Goal: Task Accomplishment & Management: Manage account settings

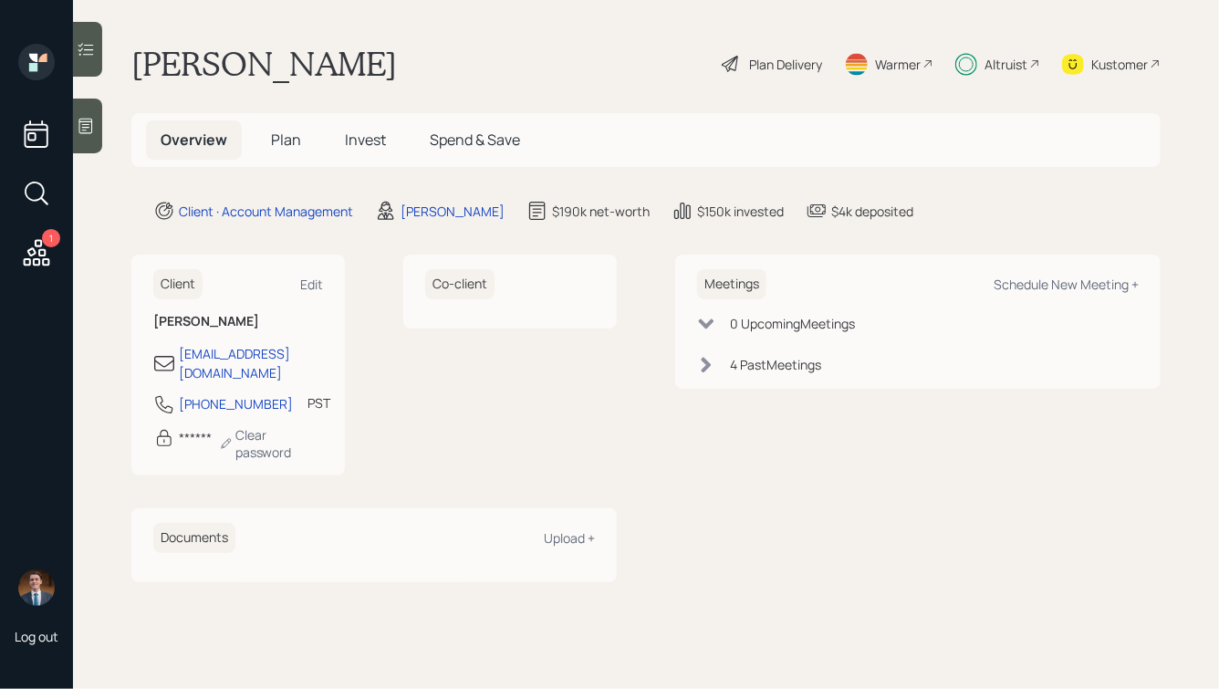
click at [463, 133] on span "Spend & Save" at bounding box center [475, 140] width 90 height 20
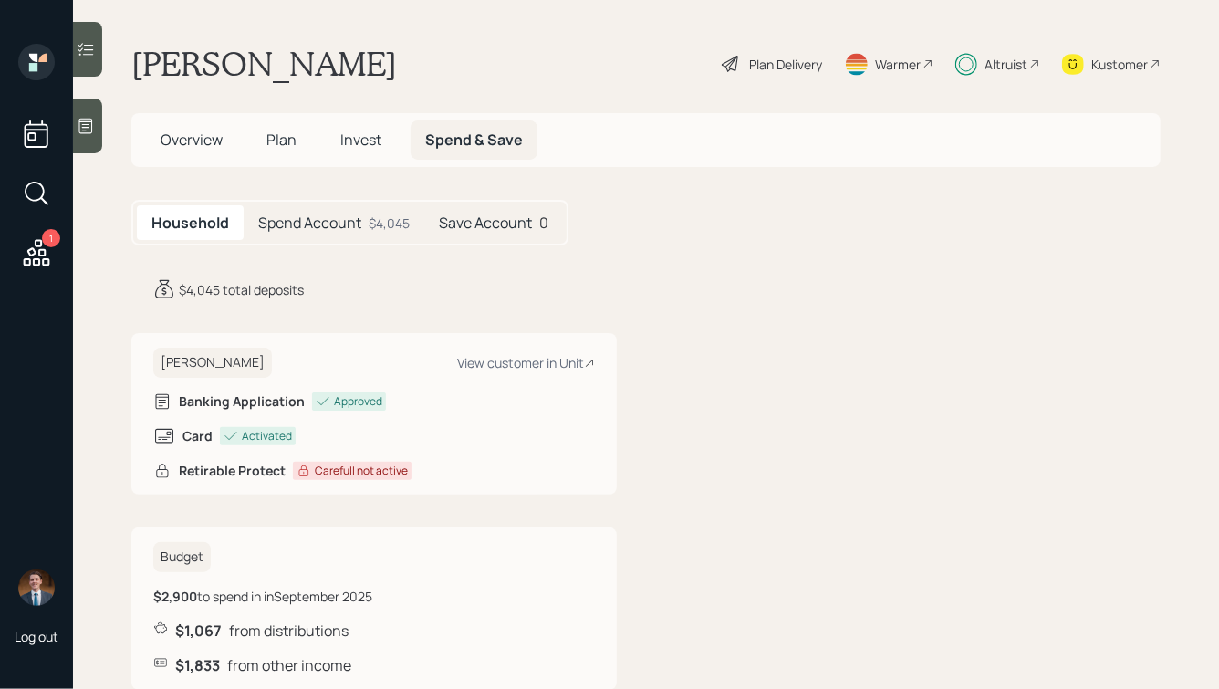
click at [341, 222] on h5 "Spend Account" at bounding box center [309, 222] width 103 height 17
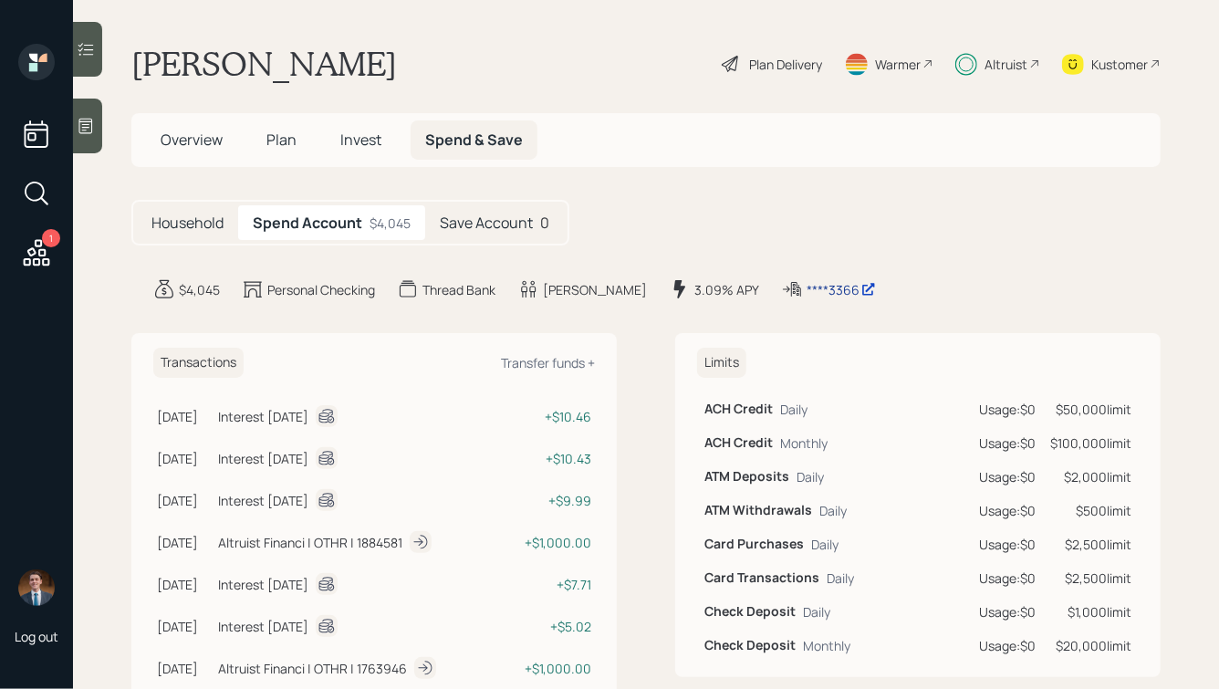
click at [807, 290] on div "****3366" at bounding box center [841, 289] width 69 height 19
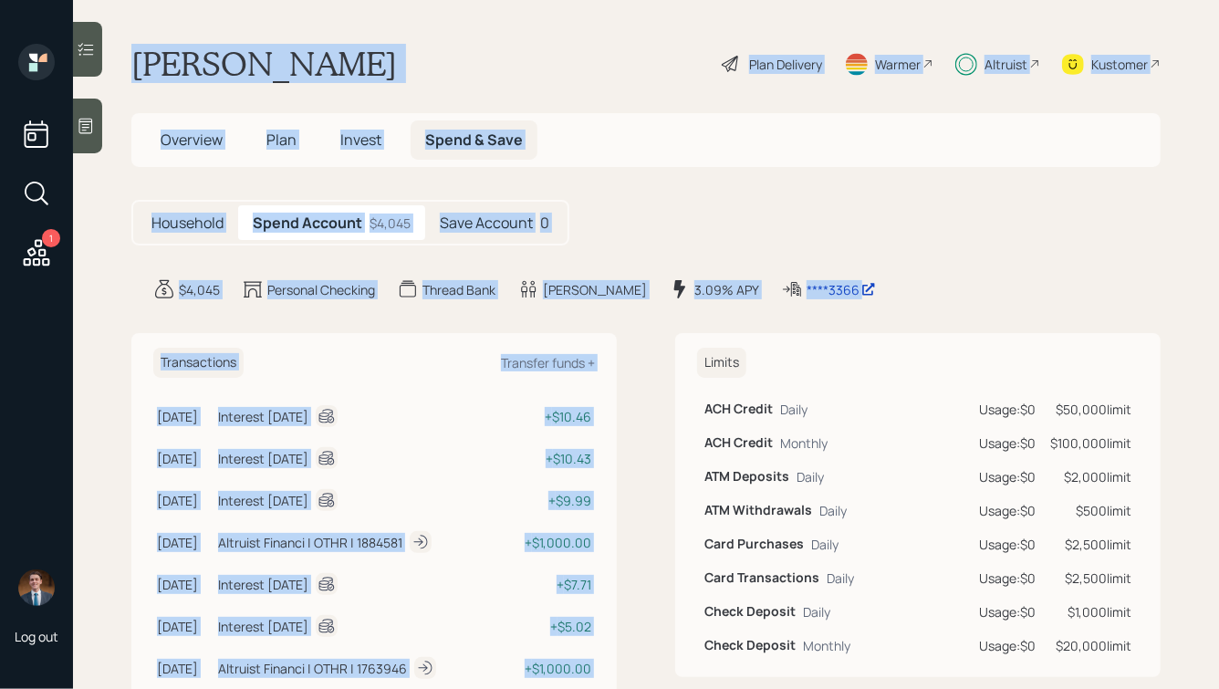
drag, startPoint x: 130, startPoint y: 57, endPoint x: 692, endPoint y: 349, distance: 633.4
click at [692, 349] on main "[PERSON_NAME] Plan Delivery Warmer Altruist Kustomer Overview Plan Invest Spend…" at bounding box center [646, 344] width 1146 height 689
click at [692, 349] on div "Limits ACH Credit Daily Usage: $0 $50,000 limit ACH Credit Monthly Usage: $0 $1…" at bounding box center [917, 505] width 485 height 344
drag, startPoint x: 911, startPoint y: 304, endPoint x: 498, endPoint y: -29, distance: 530.1
click at [498, 0] on html "1 Log out [PERSON_NAME] Plan Delivery Warmer Altruist Kustomer Overview Plan In…" at bounding box center [609, 344] width 1219 height 689
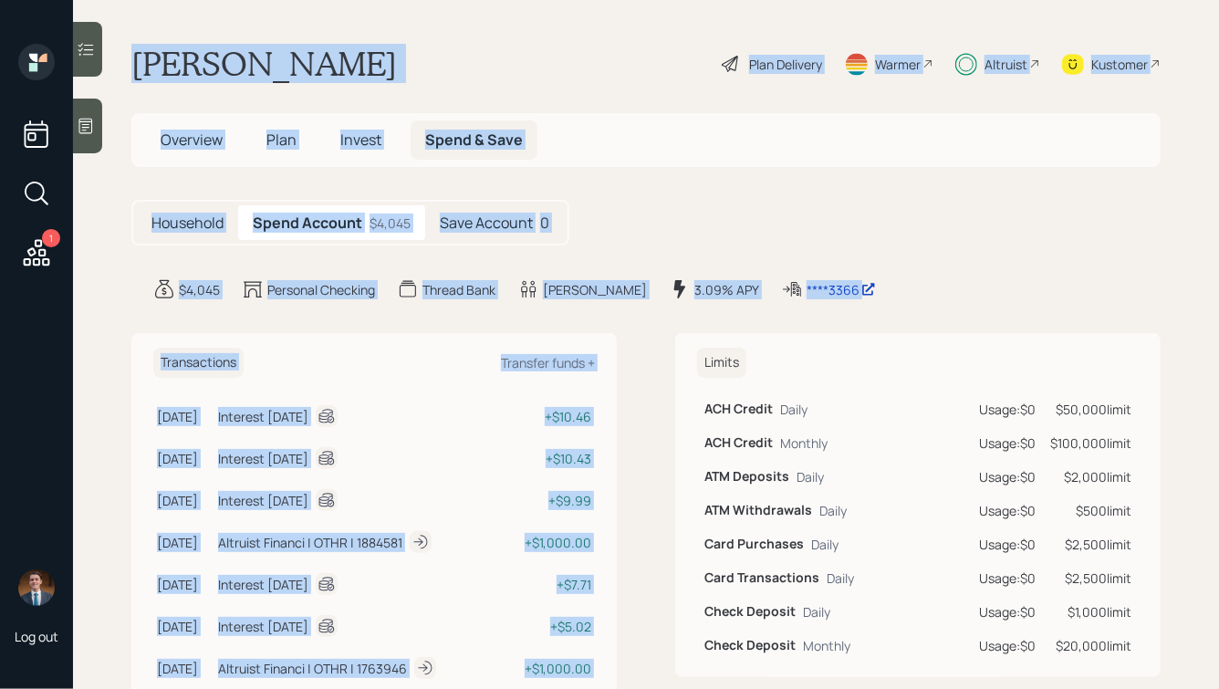
click at [459, 52] on div "[PERSON_NAME] Plan Delivery Warmer Altruist Kustomer" at bounding box center [645, 64] width 1029 height 40
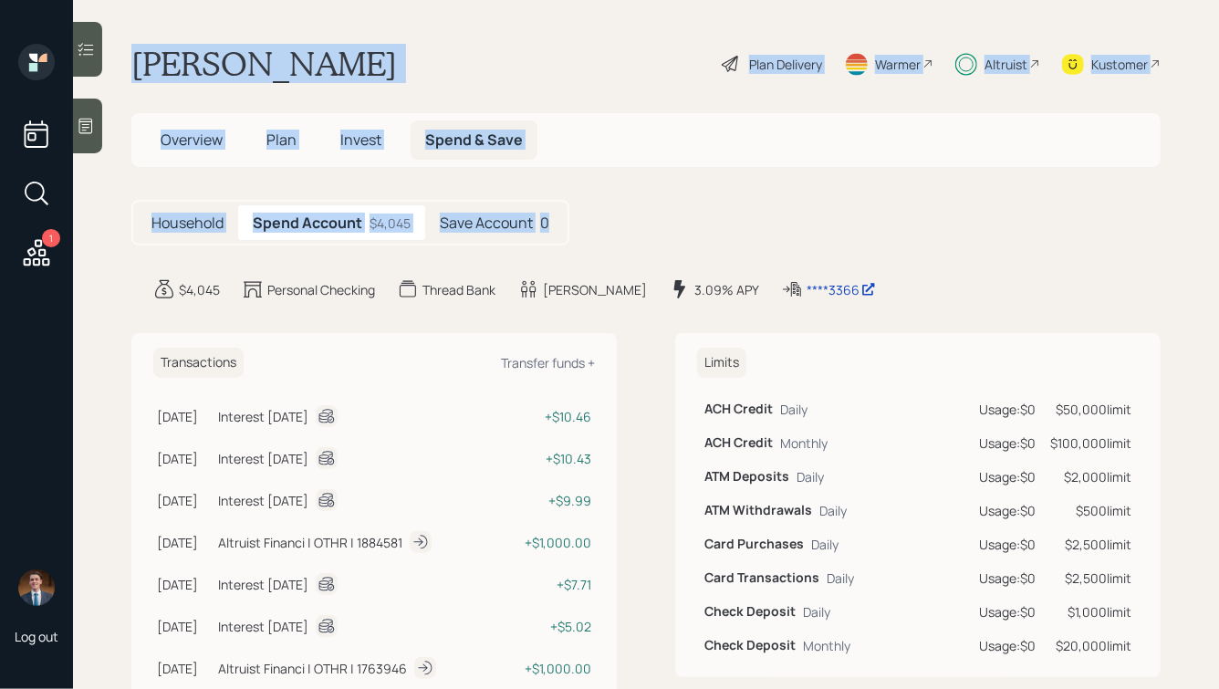
drag, startPoint x: 617, startPoint y: 233, endPoint x: 193, endPoint y: 25, distance: 471.8
click at [193, 25] on main "[PERSON_NAME] Plan Delivery Warmer Altruist Kustomer Overview Plan Invest Spend…" at bounding box center [646, 344] width 1146 height 689
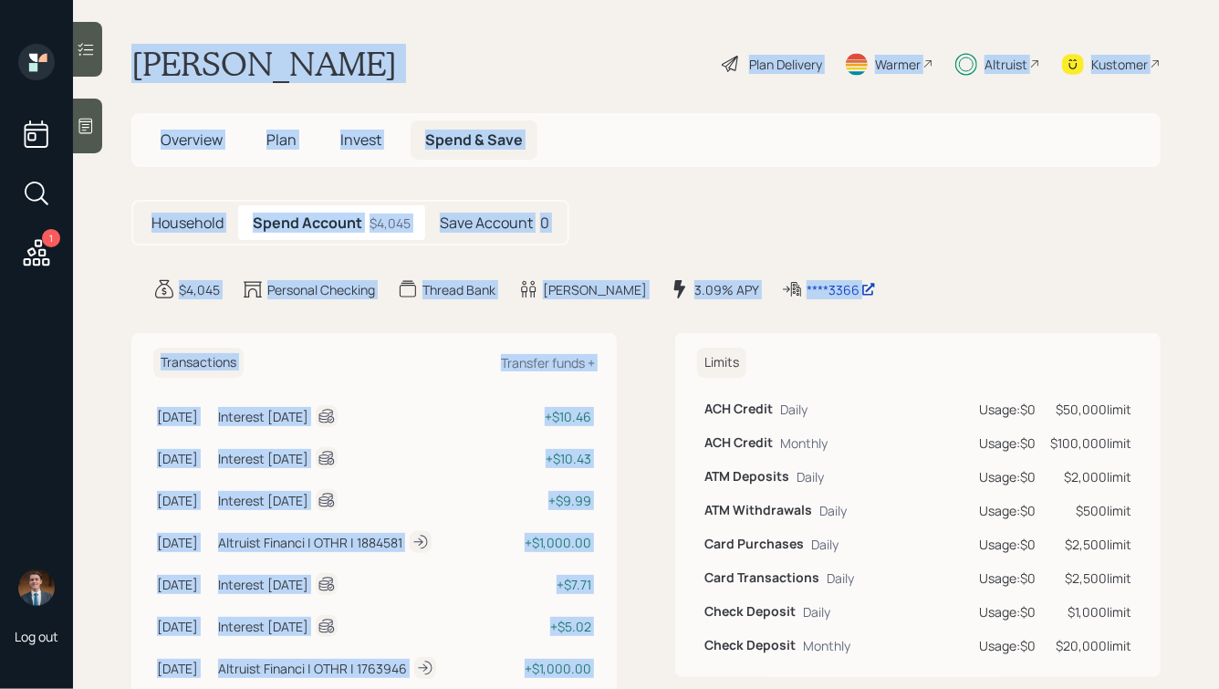
drag, startPoint x: 129, startPoint y: 58, endPoint x: 882, endPoint y: 305, distance: 793.0
click at [882, 305] on main "[PERSON_NAME] Plan Delivery Warmer Altruist Kustomer Overview Plan Invest Spend…" at bounding box center [646, 344] width 1146 height 689
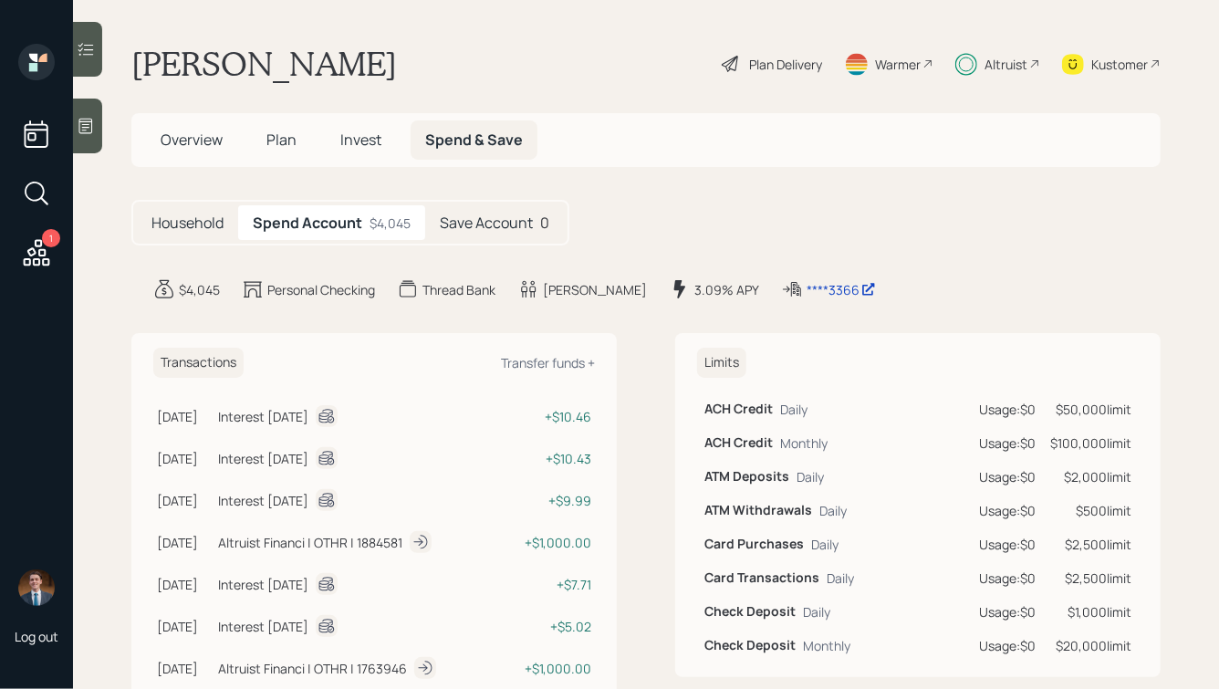
drag, startPoint x: 927, startPoint y: 321, endPoint x: 475, endPoint y: 37, distance: 533.9
click at [476, 39] on main "[PERSON_NAME] Plan Delivery Warmer Altruist Kustomer Overview Plan Invest Spend…" at bounding box center [646, 344] width 1146 height 689
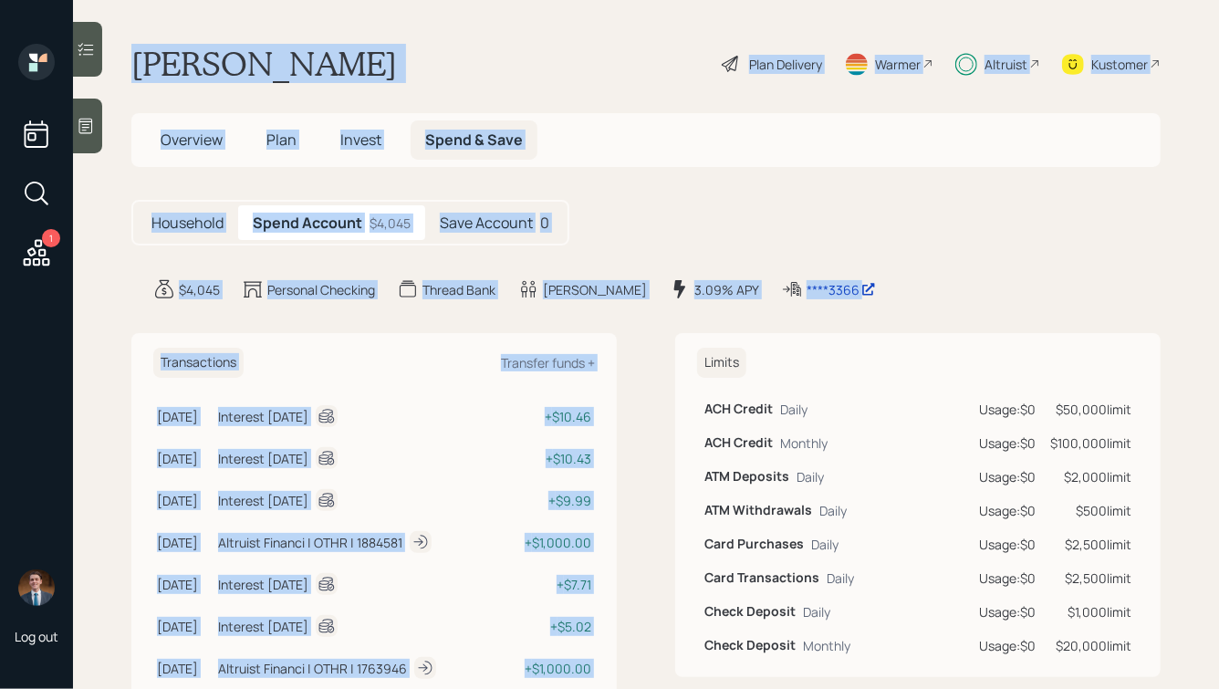
click at [475, 37] on main "[PERSON_NAME] Plan Delivery Warmer Altruist Kustomer Overview Plan Invest Spend…" at bounding box center [646, 344] width 1146 height 689
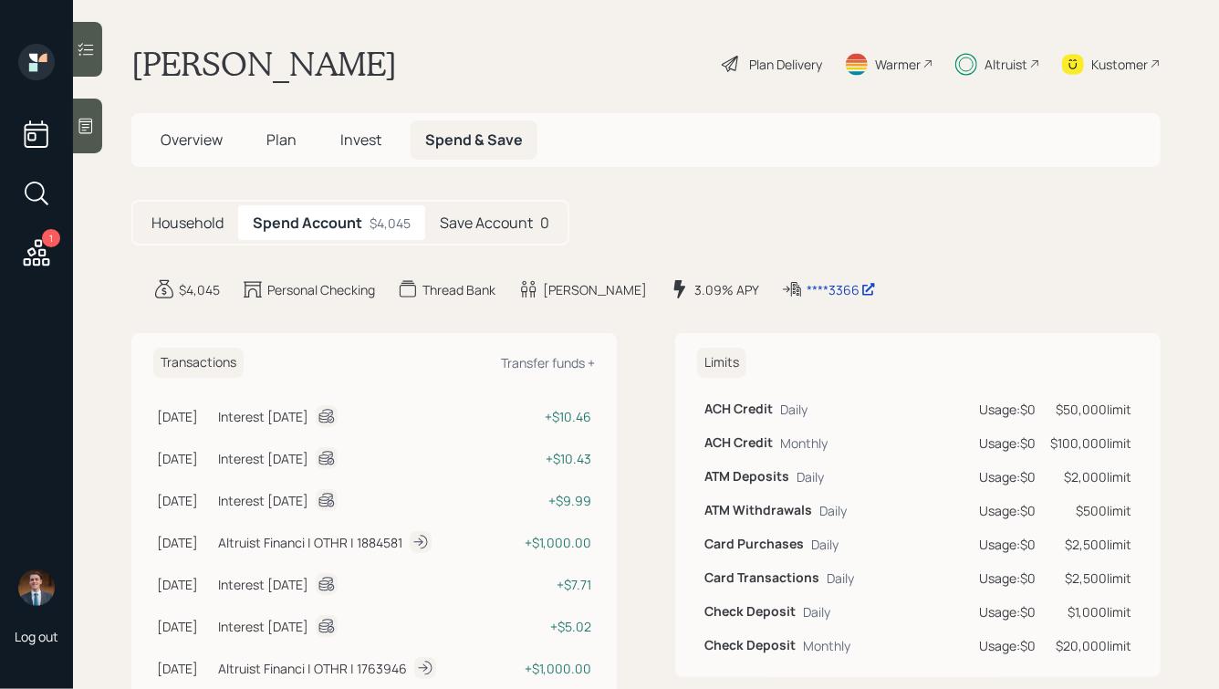
click at [476, 224] on h5 "Save Account" at bounding box center [486, 222] width 93 height 17
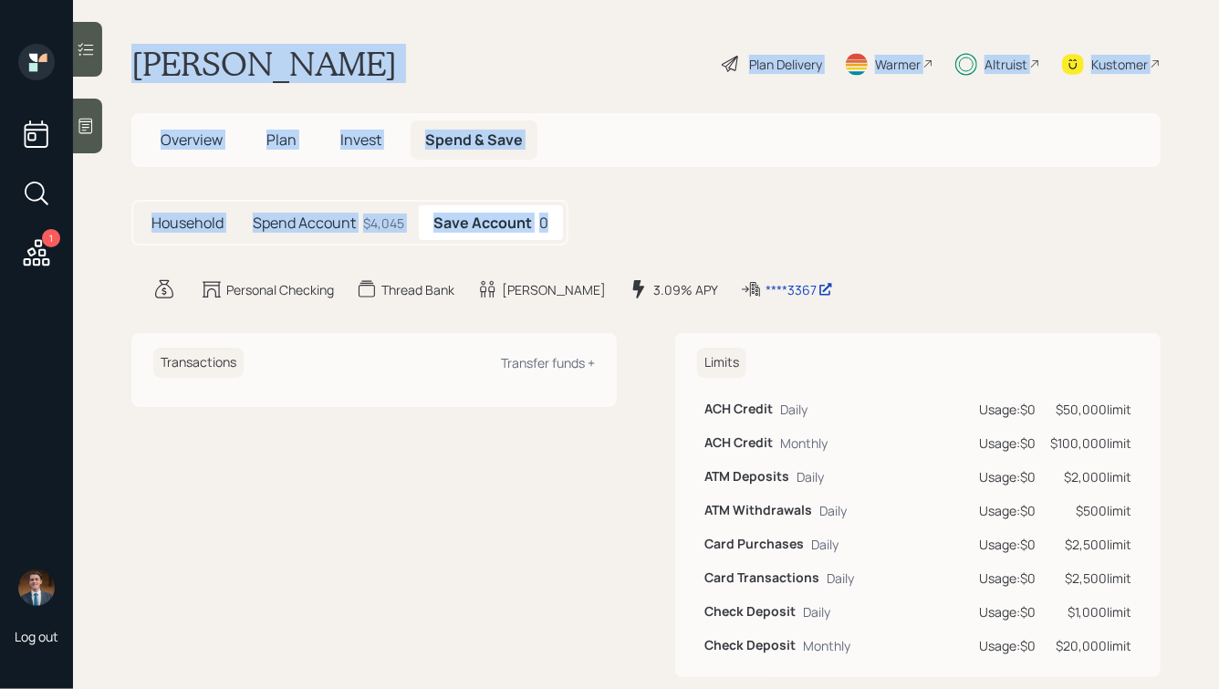
drag, startPoint x: 628, startPoint y: 235, endPoint x: 172, endPoint y: -24, distance: 523.5
click at [172, 0] on html "1 Log out [PERSON_NAME] Plan Delivery Warmer Altruist Kustomer Overview Plan In…" at bounding box center [609, 344] width 1219 height 689
click at [267, 44] on h1 "[PERSON_NAME]" at bounding box center [264, 64] width 266 height 40
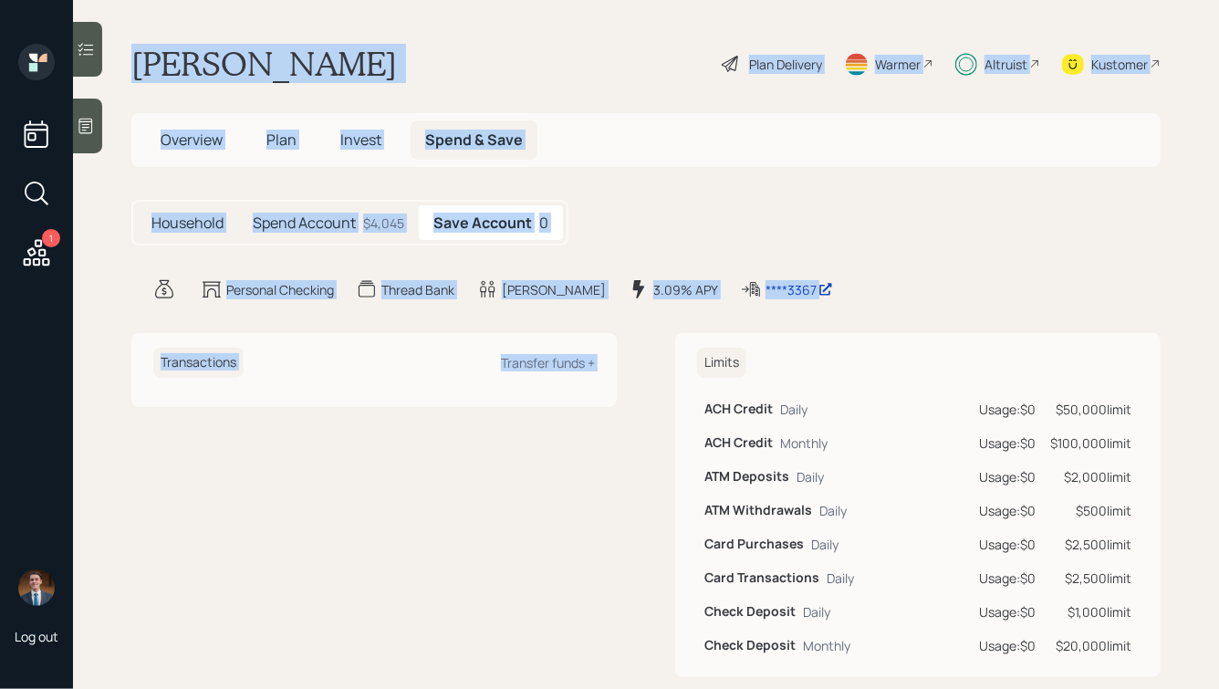
drag, startPoint x: 128, startPoint y: 58, endPoint x: 664, endPoint y: 349, distance: 610.4
click at [664, 349] on main "[PERSON_NAME] Plan Delivery Warmer Altruist Kustomer Overview Plan Invest Spend…" at bounding box center [646, 344] width 1146 height 689
click at [664, 349] on div "Transactions Transfer funds + Limits ACH Credit Daily Usage: $0 $50,000 limit A…" at bounding box center [645, 505] width 1029 height 344
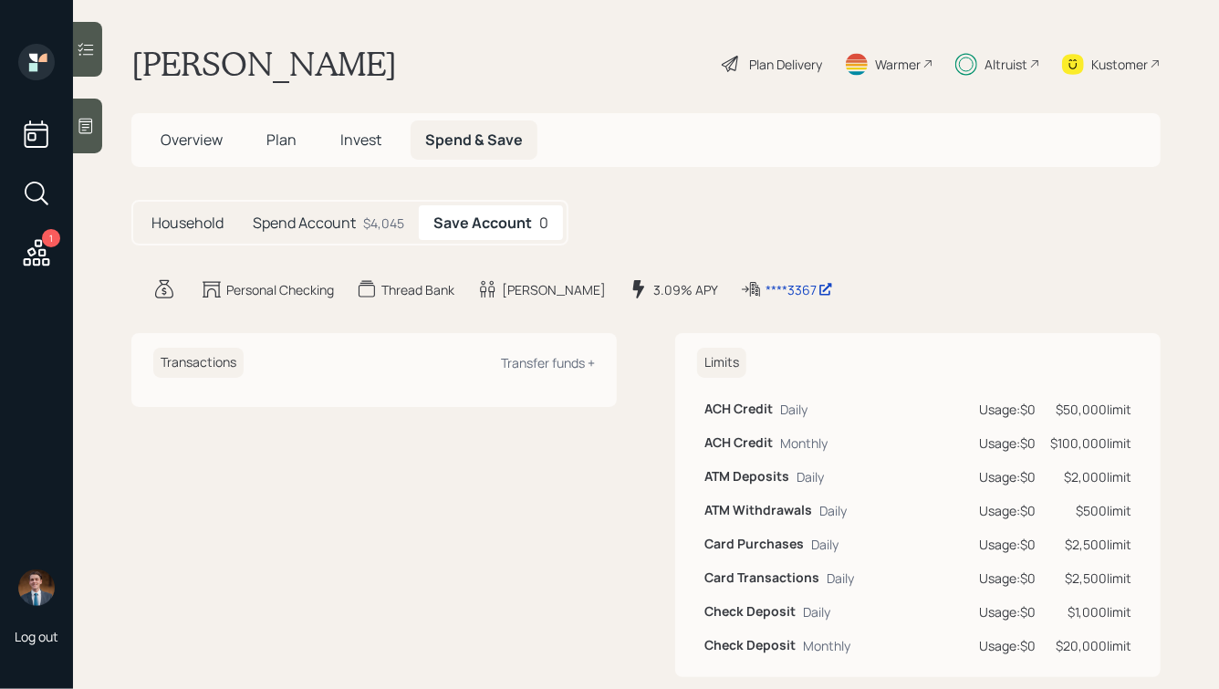
drag, startPoint x: 829, startPoint y: 312, endPoint x: 352, endPoint y: 61, distance: 539.2
click at [353, 64] on main "[PERSON_NAME] Plan Delivery Warmer Altruist Kustomer Overview Plan Invest Spend…" at bounding box center [646, 344] width 1146 height 689
click at [352, 61] on h1 "[PERSON_NAME]" at bounding box center [264, 64] width 266 height 40
click at [361, 227] on div "Spend Account $4,045" at bounding box center [328, 222] width 181 height 35
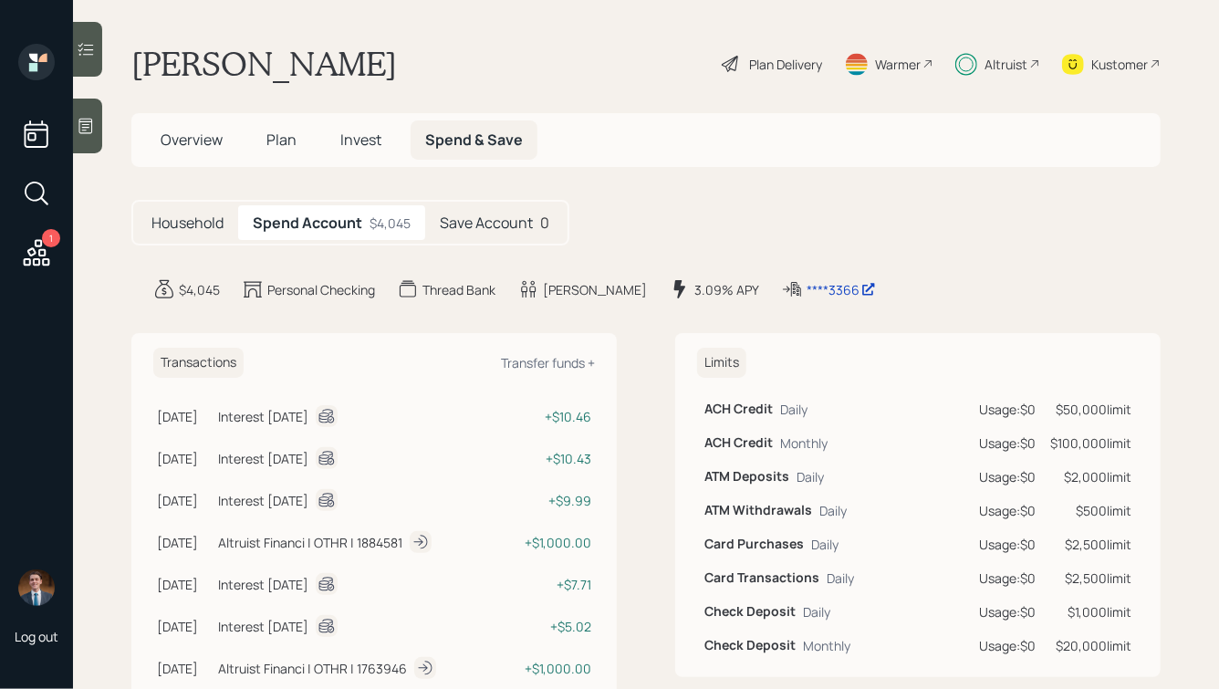
click at [477, 223] on h5 "Save Account" at bounding box center [486, 222] width 93 height 17
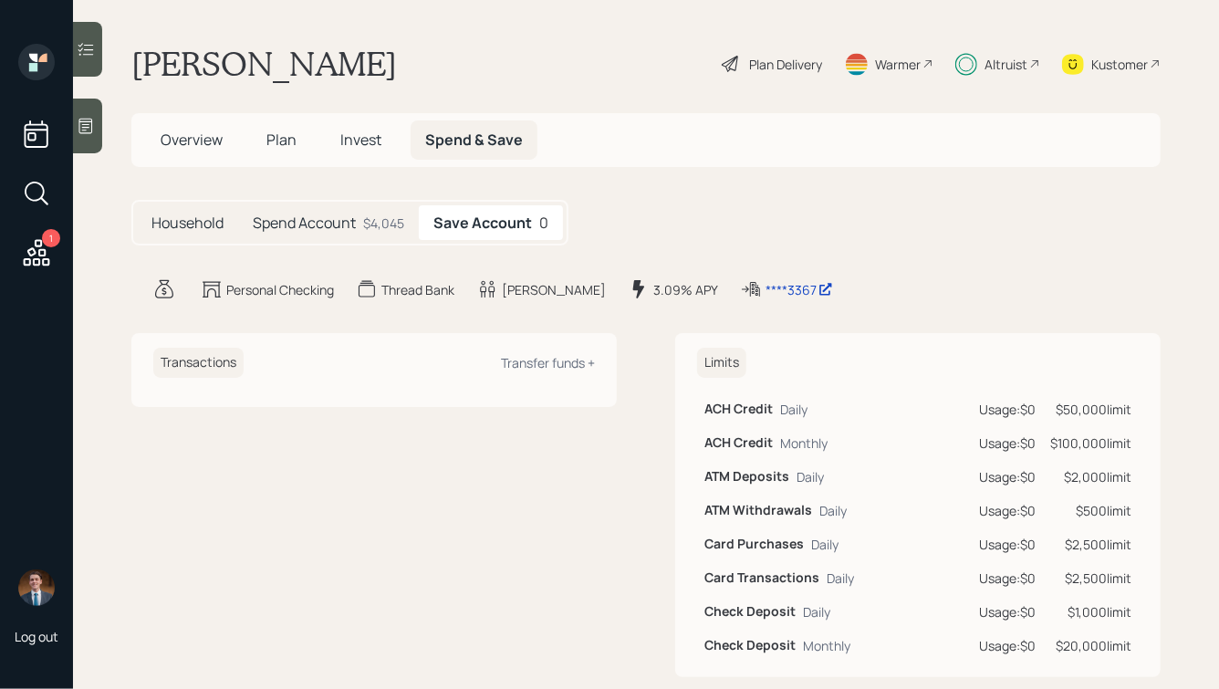
click at [346, 219] on h5 "Spend Account" at bounding box center [304, 222] width 103 height 17
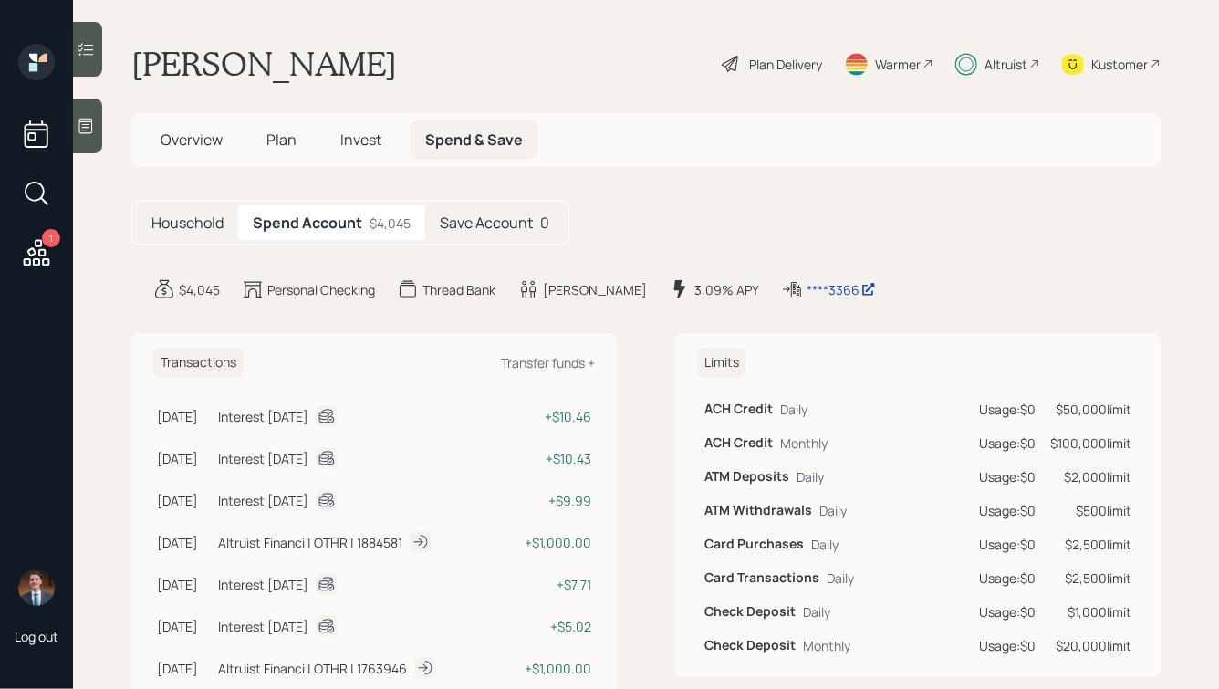
click at [476, 214] on h5 "Save Account" at bounding box center [486, 222] width 93 height 17
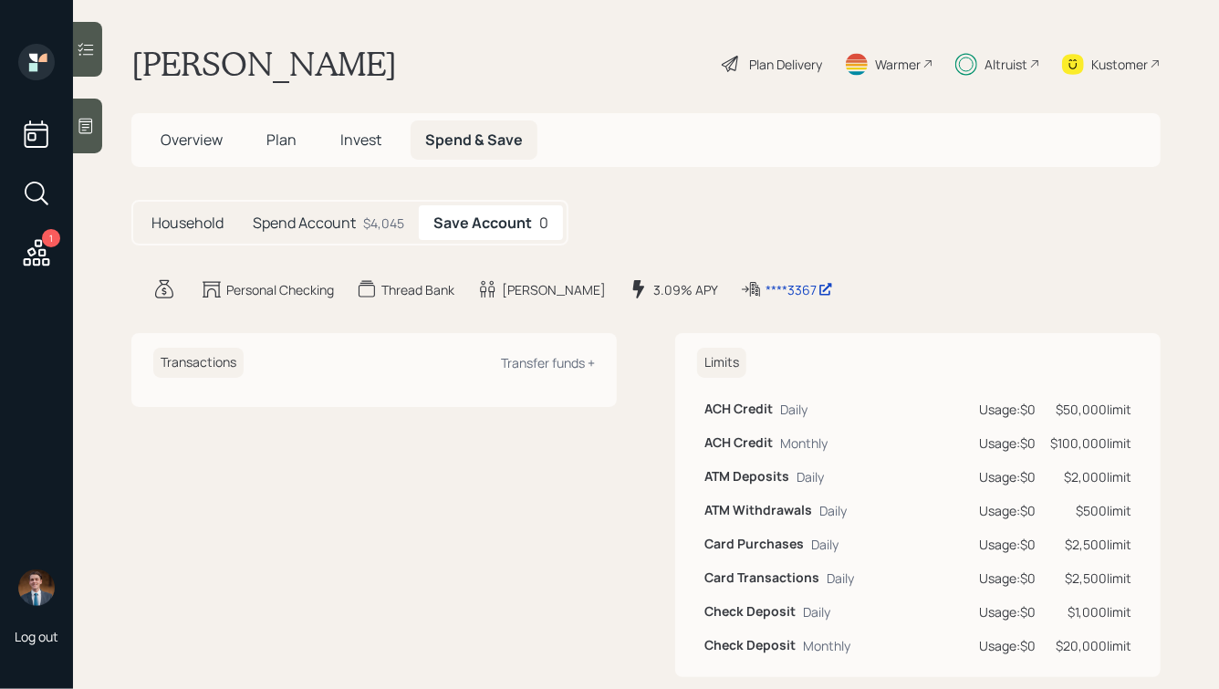
click at [361, 222] on div "Spend Account $4,045" at bounding box center [328, 222] width 181 height 35
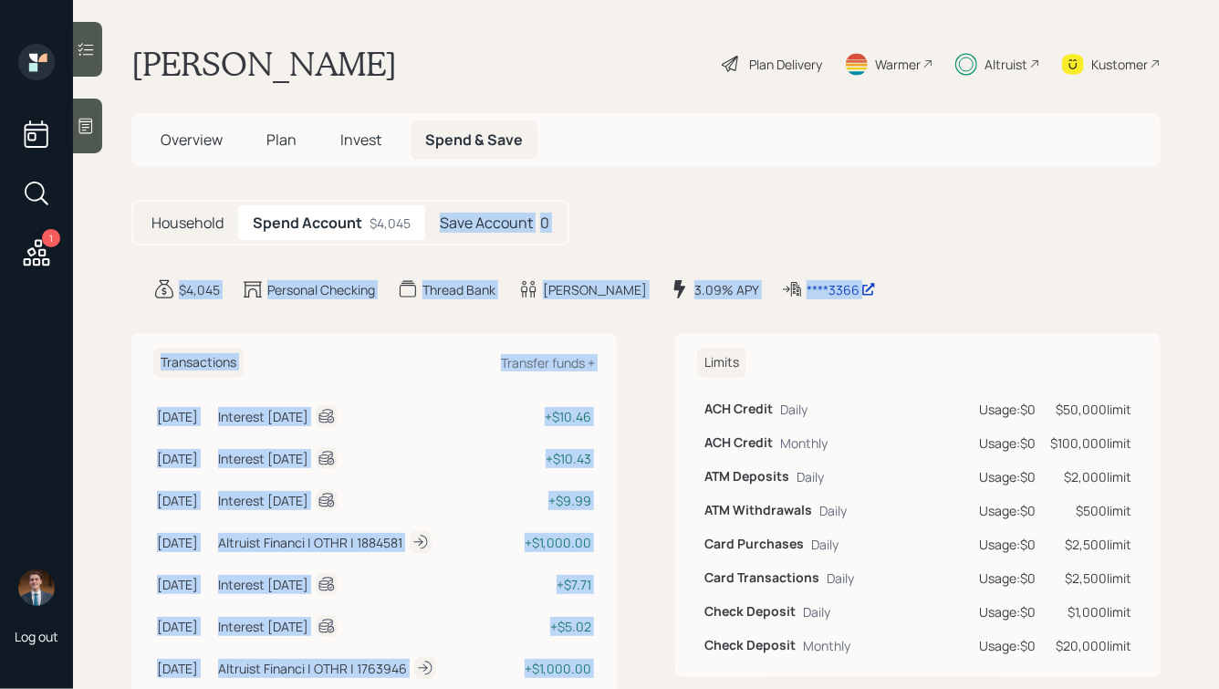
drag, startPoint x: 660, startPoint y: 432, endPoint x: 489, endPoint y: 175, distance: 308.0
click at [489, 176] on main "[PERSON_NAME] Plan Delivery Warmer Altruist Kustomer Overview Plan Invest Spend…" at bounding box center [646, 344] width 1146 height 689
click at [588, 220] on div "Household Spend Account $4,045 Save Account 0" at bounding box center [645, 223] width 1029 height 46
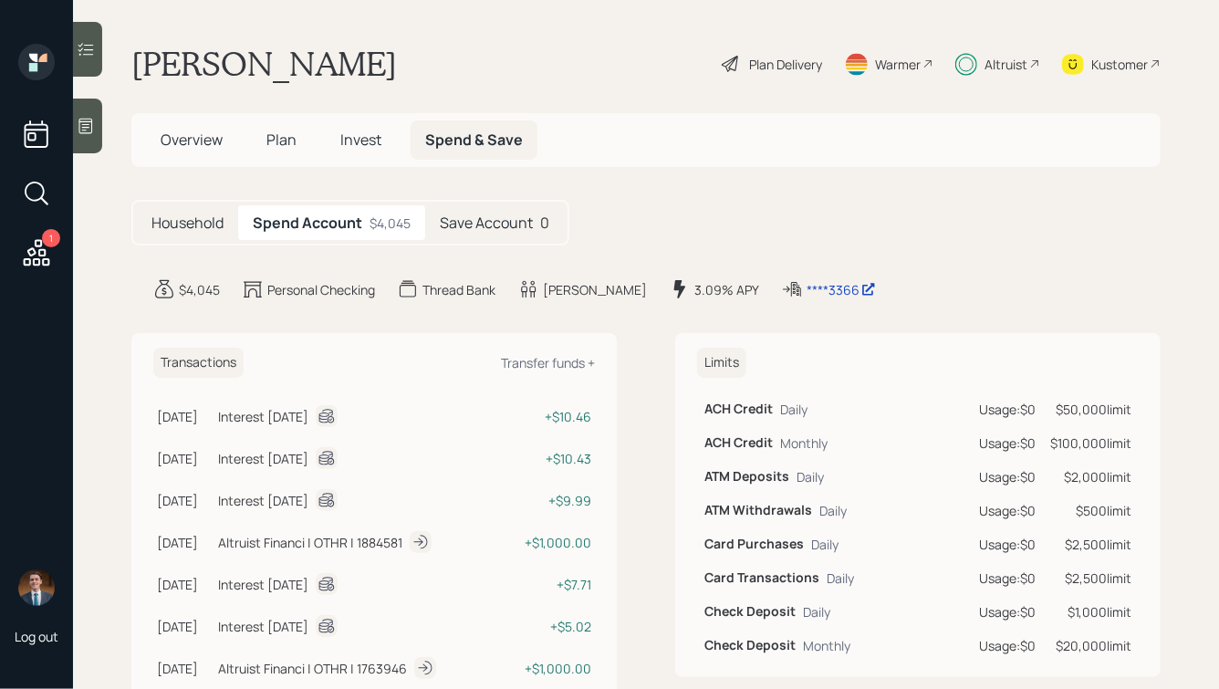
drag, startPoint x: 626, startPoint y: 234, endPoint x: 376, endPoint y: 53, distance: 308.5
click at [376, 56] on main "[PERSON_NAME] Plan Delivery Warmer Altruist Kustomer Overview Plan Invest Spend…" at bounding box center [646, 344] width 1146 height 689
click at [339, 62] on h1 "[PERSON_NAME]" at bounding box center [264, 64] width 266 height 40
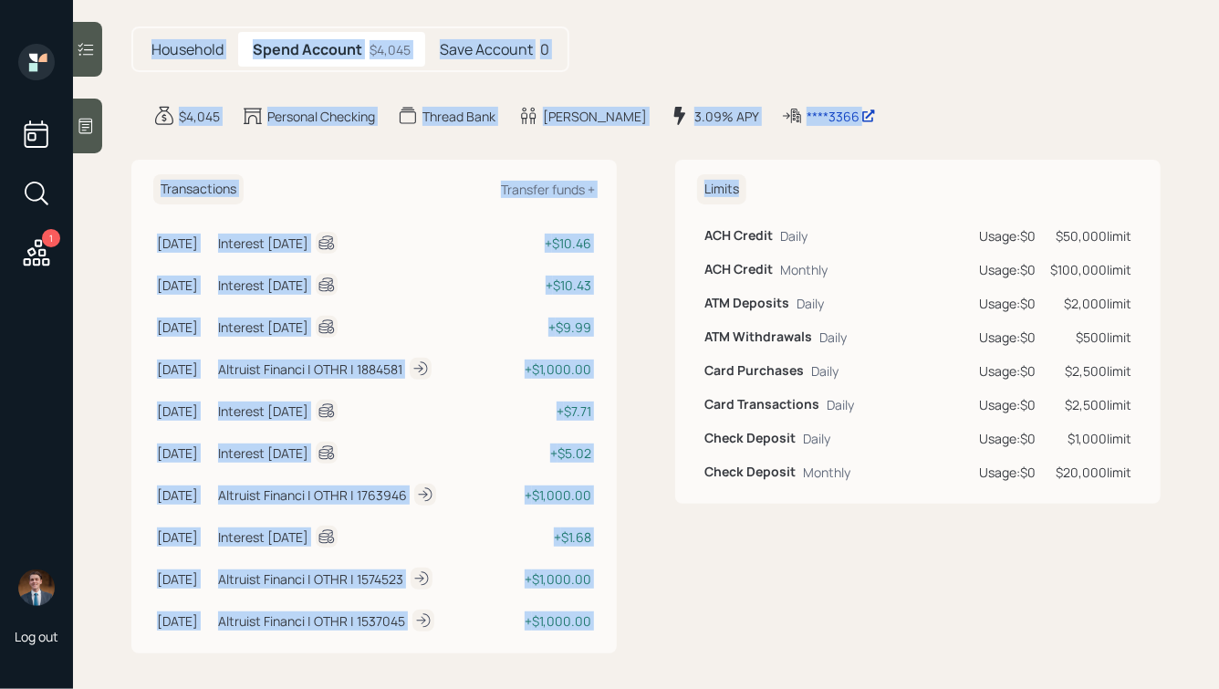
scroll to position [181, 0]
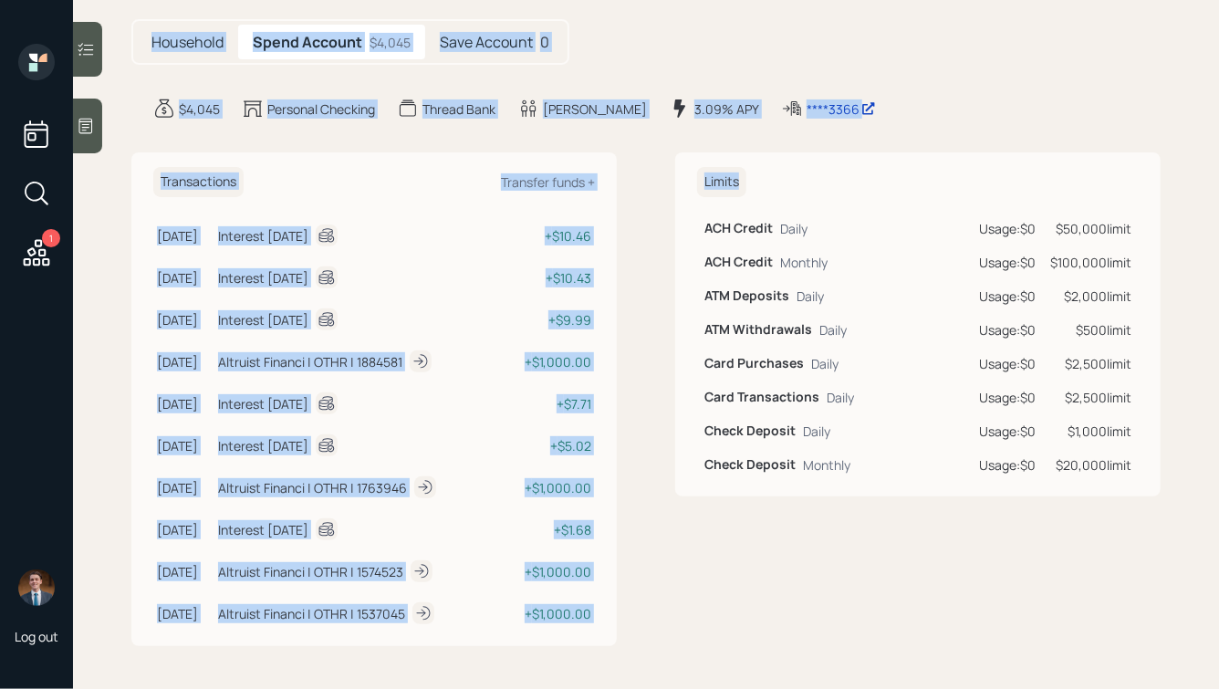
drag, startPoint x: 127, startPoint y: 60, endPoint x: 1004, endPoint y: 621, distance: 1041.1
click at [1004, 621] on main "[PERSON_NAME] Plan Delivery Warmer Altruist Kustomer Overview Plan Invest Spend…" at bounding box center [646, 344] width 1146 height 689
click at [1004, 621] on div "Limits ACH Credit Daily Usage: $0 $50,000 limit ACH Credit Monthly Usage: $0 $1…" at bounding box center [917, 399] width 485 height 494
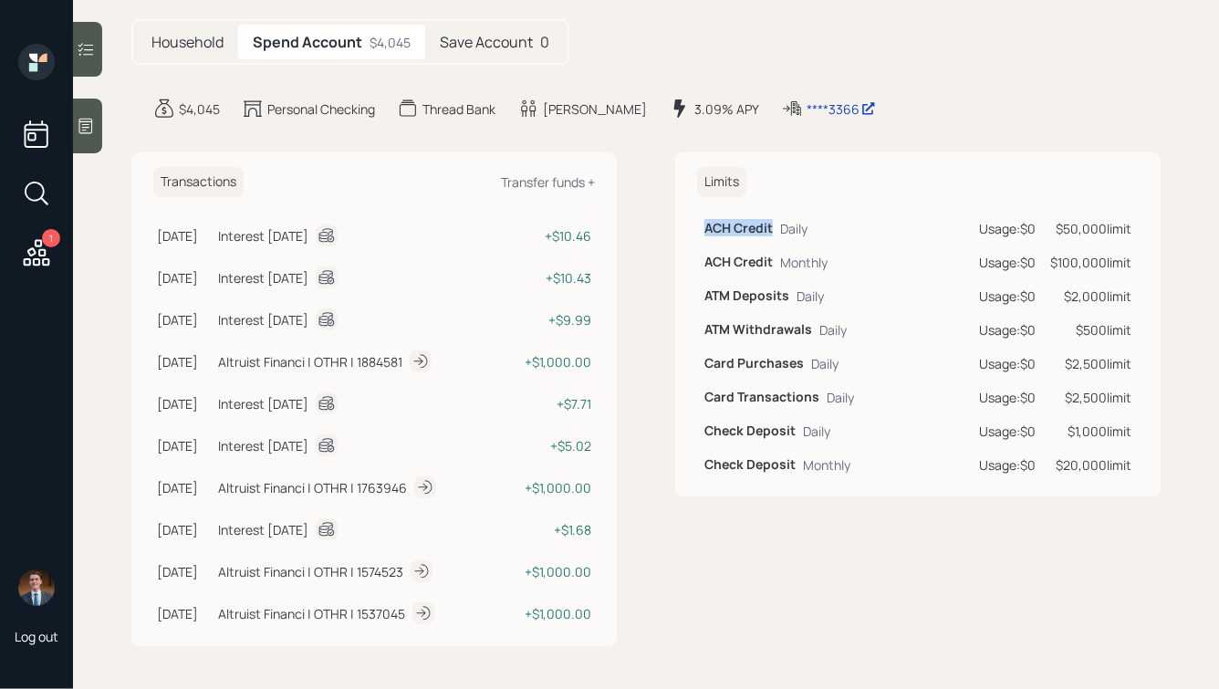
drag, startPoint x: 1115, startPoint y: 611, endPoint x: 698, endPoint y: 190, distance: 593.0
click at [698, 191] on div "Limits ACH Credit Daily Usage: $0 $50,000 limit ACH Credit Monthly Usage: $0 $1…" at bounding box center [917, 399] width 485 height 494
click at [664, 167] on div "Transactions Transfer funds + [DATE] [DATE] 8:14 AM EDT Interest [DATE] + $10.4…" at bounding box center [645, 399] width 1029 height 494
drag, startPoint x: 695, startPoint y: 169, endPoint x: 1090, endPoint y: 631, distance: 607.7
click at [1090, 631] on div "Limits ACH Credit Daily Usage: $0 $50,000 limit ACH Credit Monthly Usage: $0 $1…" at bounding box center [917, 399] width 485 height 494
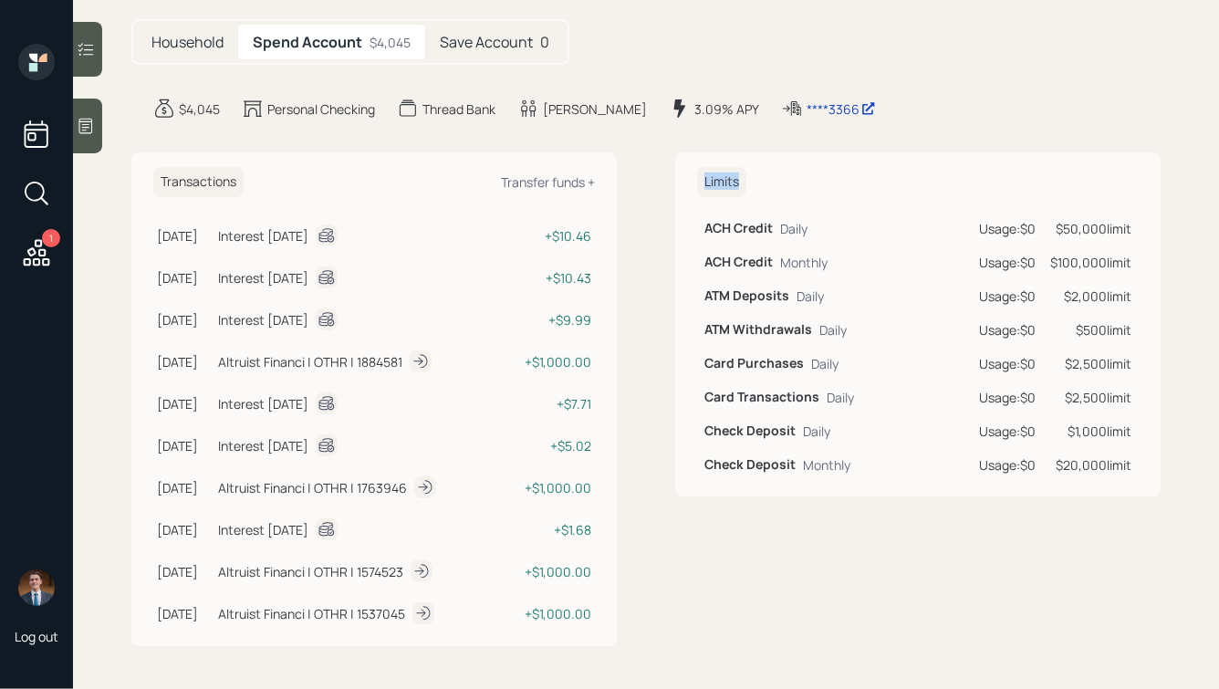
click at [1074, 476] on td "$20,000 limit" at bounding box center [1091, 465] width 96 height 34
drag, startPoint x: 1162, startPoint y: 484, endPoint x: 814, endPoint y: 222, distance: 435.3
click at [814, 222] on main "[PERSON_NAME] Plan Delivery Warmer Altruist Kustomer Overview Plan Invest Spend…" at bounding box center [646, 344] width 1146 height 689
click at [814, 222] on div "ACH Credit Daily" at bounding box center [834, 228] width 260 height 19
drag, startPoint x: 693, startPoint y: 172, endPoint x: 1137, endPoint y: 473, distance: 536.8
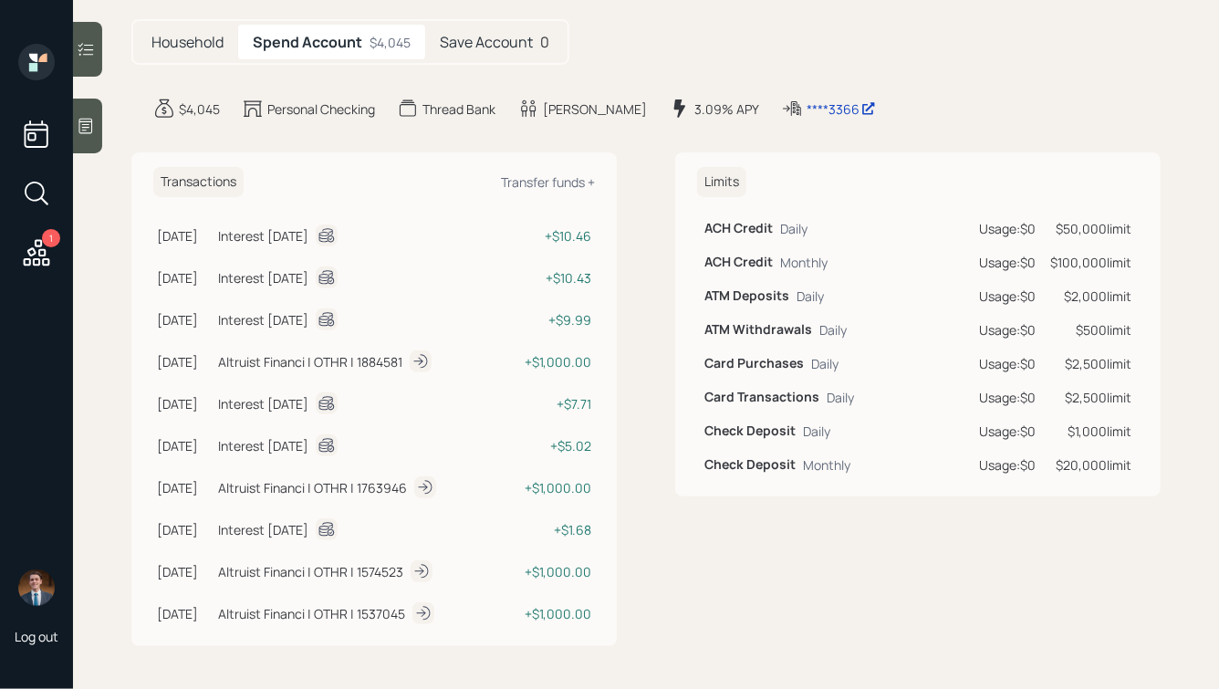
click at [1137, 473] on div "Limits ACH Credit Daily Usage: $0 $50,000 limit ACH Credit Monthly Usage: $0 $1…" at bounding box center [917, 324] width 485 height 344
click at [1137, 473] on td "$20,000 limit" at bounding box center [1091, 465] width 96 height 34
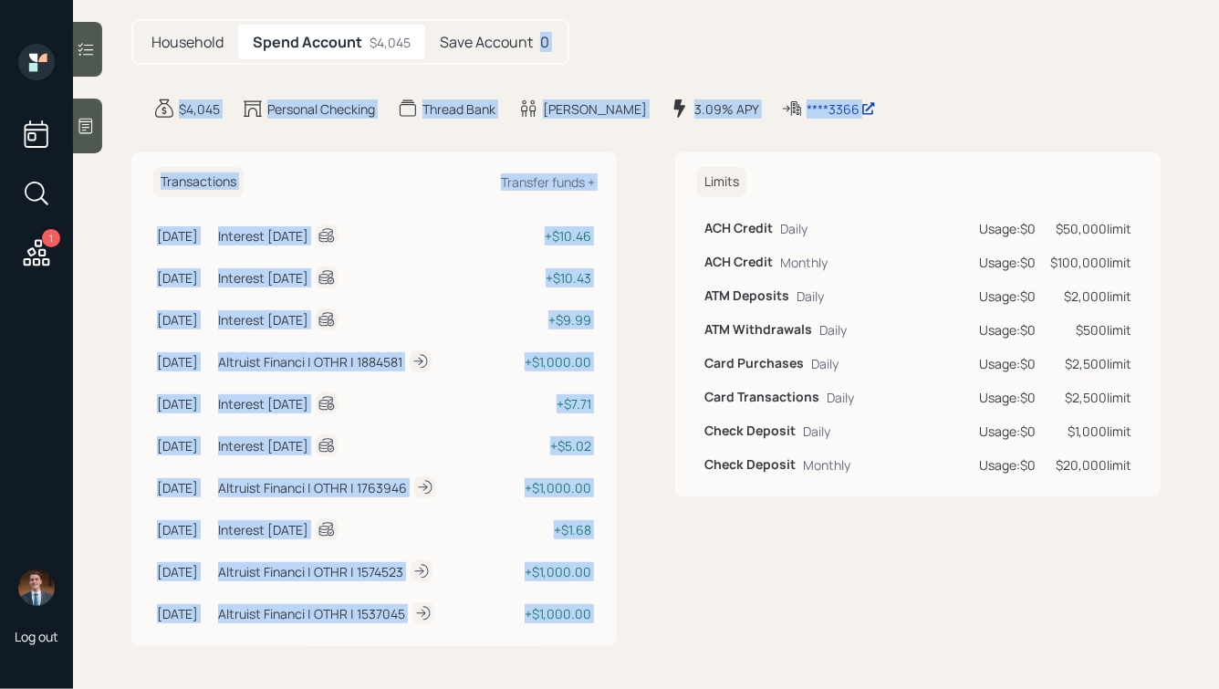
drag, startPoint x: 897, startPoint y: 141, endPoint x: 566, endPoint y: 39, distance: 346.6
click at [567, 39] on main "[PERSON_NAME] Plan Delivery Warmer Altruist Kustomer Overview Plan Invest Spend…" at bounding box center [646, 344] width 1146 height 689
click at [566, 39] on div "Household Spend Account $4,045 Save Account 0" at bounding box center [350, 42] width 438 height 46
